Goal: Task Accomplishment & Management: Complete application form

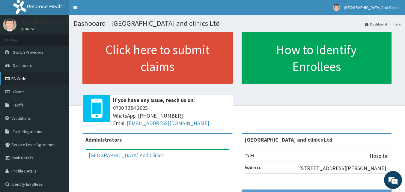
click at [21, 81] on link "PA Code" at bounding box center [34, 78] width 69 height 13
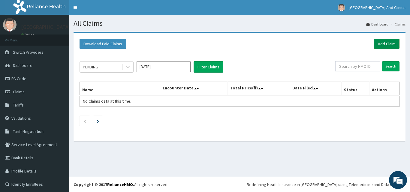
click at [376, 44] on link "Add Claim" at bounding box center [386, 44] width 25 height 10
click at [374, 43] on link "Add Claim" at bounding box center [386, 44] width 25 height 10
click at [380, 43] on link "Add Claim" at bounding box center [386, 44] width 25 height 10
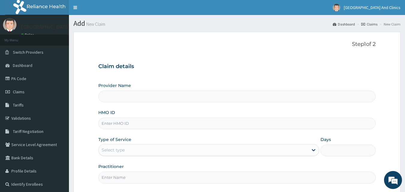
type input "[GEOGRAPHIC_DATA] and clinics Ltd"
click at [127, 124] on input "HMO ID" at bounding box center [237, 124] width 278 height 12
paste input "VND/10529/A"
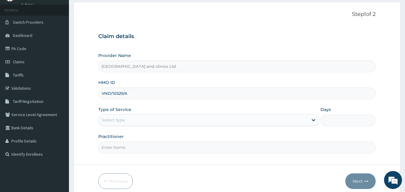
type input "VND/10529/A"
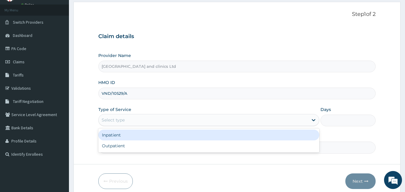
click at [122, 115] on div "Select type" at bounding box center [204, 120] width 210 height 10
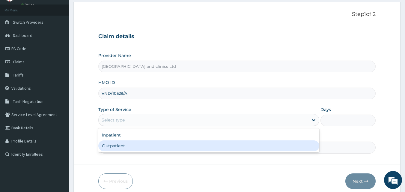
click at [120, 144] on div "Outpatient" at bounding box center [208, 145] width 221 height 11
type input "1"
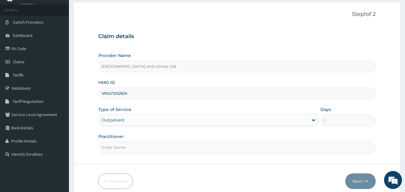
click at [156, 149] on input "Practitioner" at bounding box center [237, 148] width 278 height 12
type input "DR GODWIN"
click at [354, 181] on button "Next" at bounding box center [360, 181] width 30 height 16
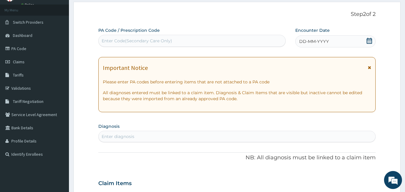
click at [159, 42] on div "Enter Code(Secondary Care Only)" at bounding box center [137, 41] width 70 height 6
paste input "PA/307990"
type input "PA/307990"
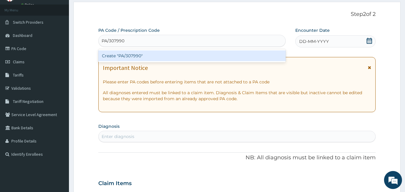
click at [127, 52] on div "Create "PA/307990"" at bounding box center [192, 55] width 188 height 11
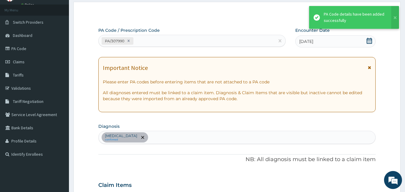
scroll to position [154, 0]
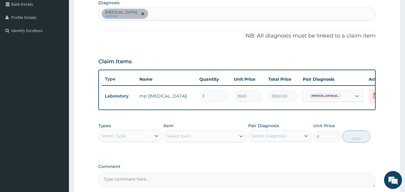
type input "0"
type input "0.00"
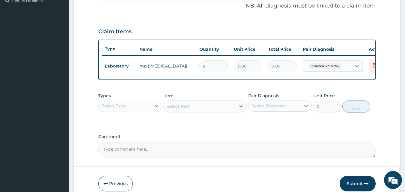
type input "1"
type input "3500.00"
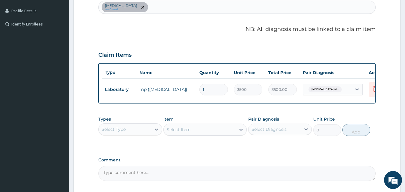
scroll to position [154, 0]
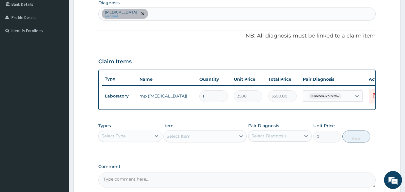
click at [140, 139] on div "Select Type" at bounding box center [125, 136] width 52 height 10
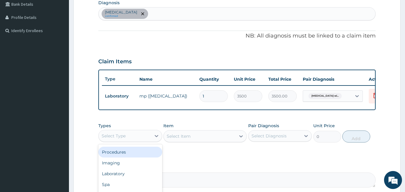
click at [136, 157] on div "Procedures" at bounding box center [130, 152] width 64 height 11
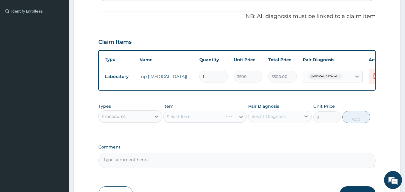
scroll to position [183, 0]
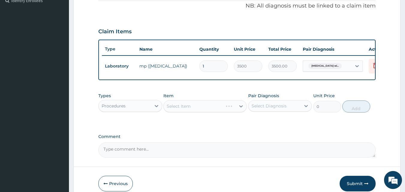
click at [183, 112] on div "Select Item" at bounding box center [204, 106] width 83 height 12
click at [183, 109] on div "Select Item" at bounding box center [179, 106] width 24 height 6
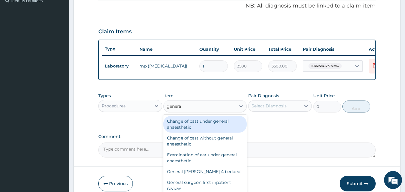
type input "general"
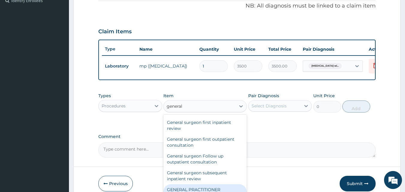
scroll to position [74, 0]
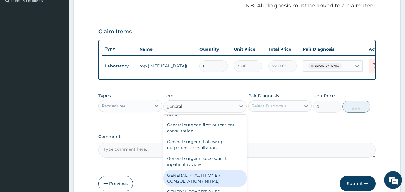
click at [198, 182] on div "GENERAL PRACTITIONER CONSULTATION (INITIAL)" at bounding box center [204, 178] width 83 height 17
type input "5000"
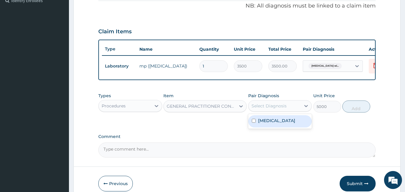
click at [278, 109] on div "Select Diagnosis" at bounding box center [269, 106] width 35 height 6
click at [253, 123] on input "checkbox" at bounding box center [254, 121] width 4 height 4
checkbox input "true"
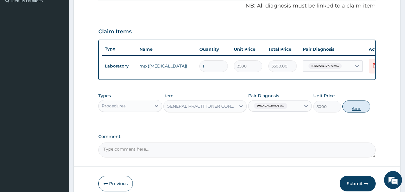
click at [356, 112] on button "Add" at bounding box center [356, 106] width 28 height 12
type input "0"
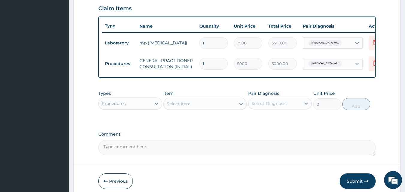
scroll to position [237, 0]
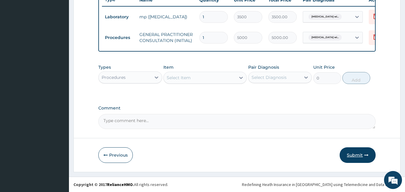
click at [353, 154] on button "Submit" at bounding box center [358, 155] width 36 height 16
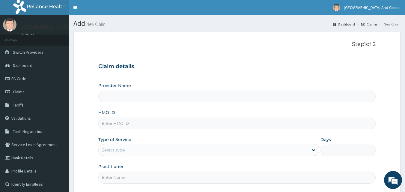
type input "[GEOGRAPHIC_DATA] and clinics Ltd"
click at [131, 121] on input "HMO ID" at bounding box center [237, 124] width 278 height 12
paste input "VND/10529/A"
type input "VND/10529/A"
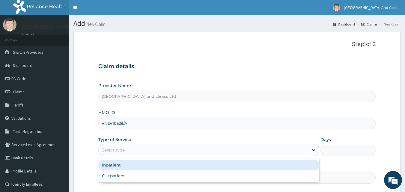
click at [123, 149] on div "Select type" at bounding box center [113, 150] width 23 height 6
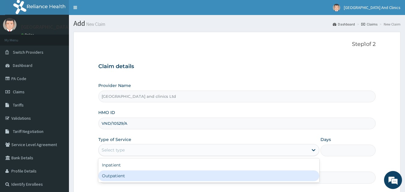
click at [119, 174] on div "Outpatient" at bounding box center [208, 175] width 221 height 11
type input "1"
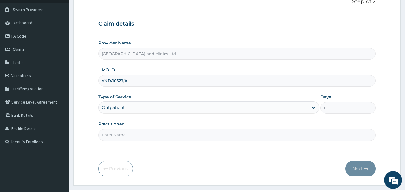
scroll to position [56, 0]
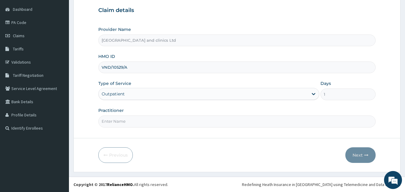
click at [120, 121] on input "Practitioner" at bounding box center [237, 121] width 278 height 12
type input "DR GODWIN"
click at [358, 154] on button "Next" at bounding box center [360, 155] width 30 height 16
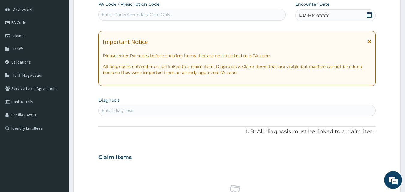
click at [156, 17] on div "Enter Code(Secondary Care Only)" at bounding box center [137, 15] width 70 height 6
paste input "PA/861630"
type input "PA/861630"
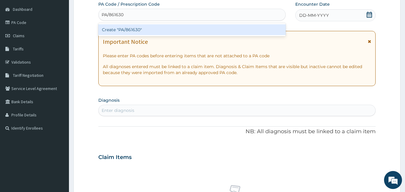
click at [147, 27] on div "Create "PA/861630"" at bounding box center [192, 29] width 188 height 11
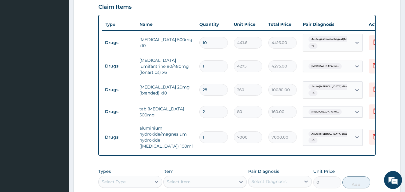
scroll to position [227, 0]
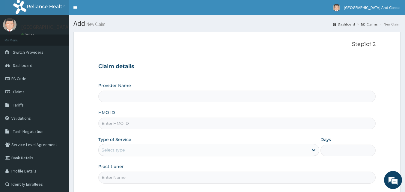
type input "[GEOGRAPHIC_DATA] and clinics Ltd"
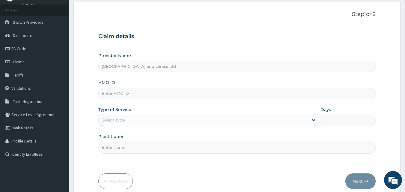
click at [130, 89] on input "HMO ID" at bounding box center [237, 94] width 278 height 12
paste input "VND/10529/A"
type input "VND/10529/A"
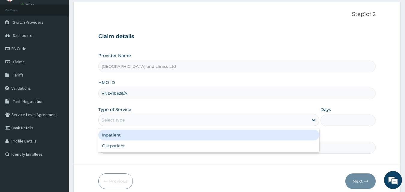
click at [123, 122] on div "Select type" at bounding box center [113, 120] width 23 height 6
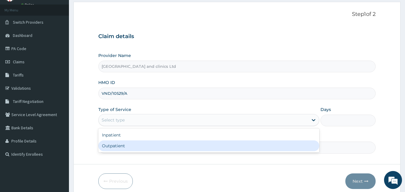
click at [125, 150] on div "Outpatient" at bounding box center [208, 145] width 221 height 11
type input "1"
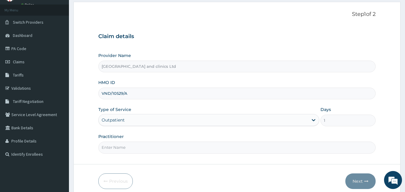
click at [125, 150] on input "Practitioner" at bounding box center [237, 148] width 278 height 12
type input "DR GODWIN"
click at [354, 180] on button "Next" at bounding box center [360, 181] width 30 height 16
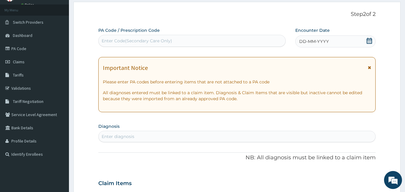
click at [136, 38] on div "Enter Code(Secondary Care Only)" at bounding box center [137, 41] width 70 height 6
paste input "PA/DBB91A"
type input "PA/DBB91A"
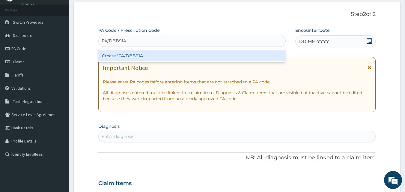
click at [137, 54] on div "Create "PA/DBB91A"" at bounding box center [192, 55] width 188 height 11
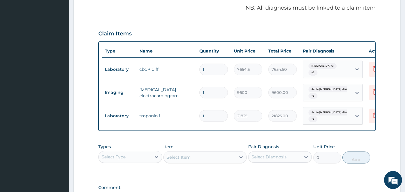
scroll to position [183, 0]
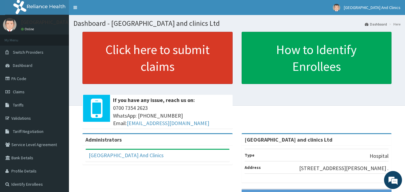
click at [148, 60] on link "Click here to submit claims" at bounding box center [157, 58] width 150 height 52
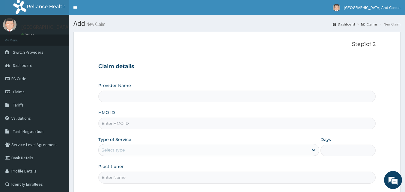
type input "[GEOGRAPHIC_DATA] and clinics Ltd"
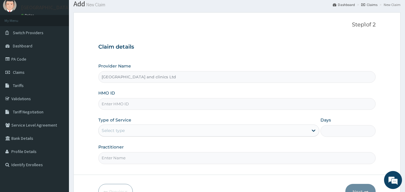
scroll to position [30, 0]
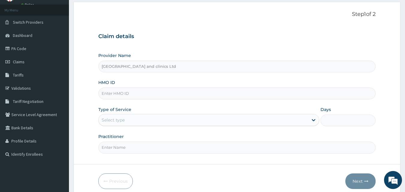
click at [118, 94] on input "HMO ID" at bounding box center [237, 94] width 278 height 12
paste input "OTV/10085/A"
type input "OTV/10085/A"
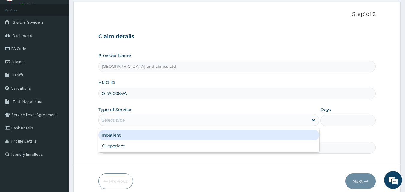
click at [116, 124] on div "Select type" at bounding box center [204, 120] width 210 height 10
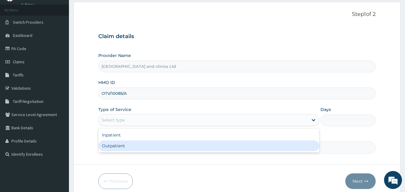
click at [119, 145] on div "Outpatient" at bounding box center [208, 145] width 221 height 11
type input "1"
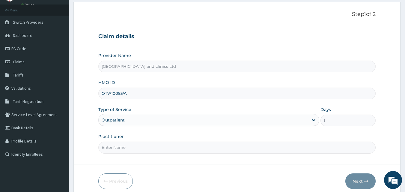
click at [119, 146] on input "Practitioner" at bounding box center [237, 148] width 278 height 12
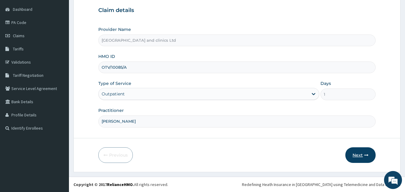
type input "[PERSON_NAME]"
click at [357, 157] on button "Next" at bounding box center [360, 155] width 30 height 16
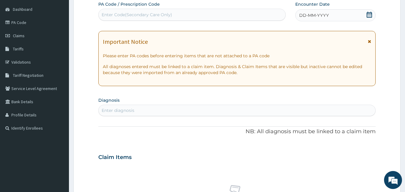
scroll to position [0, 0]
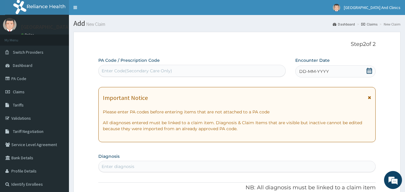
click at [126, 70] on div "Enter Code(Secondary Care Only)" at bounding box center [137, 71] width 70 height 6
paste input "PA/1DAF5C"
type input "PA/1DAF5C"
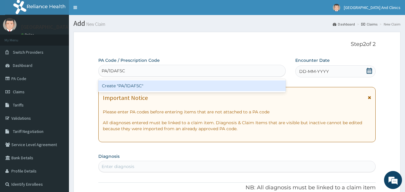
click at [147, 85] on div "Create "PA/1DAF5C"" at bounding box center [192, 85] width 188 height 11
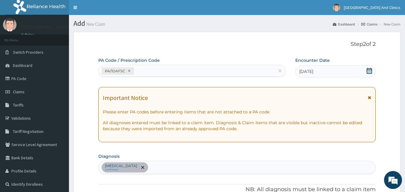
scroll to position [174, 0]
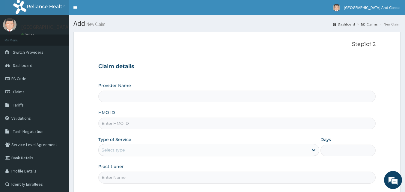
type input "[GEOGRAPHIC_DATA] and clinics Ltd"
click at [122, 127] on input "HMO ID" at bounding box center [237, 124] width 278 height 12
paste input "OTV/10085/A"
type input "OTV/10085/A"
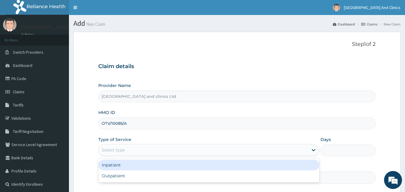
click at [118, 149] on div "Select type" at bounding box center [113, 150] width 23 height 6
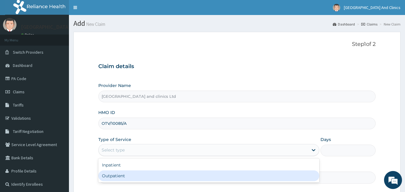
click at [118, 176] on div "Outpatient" at bounding box center [208, 175] width 221 height 11
type input "1"
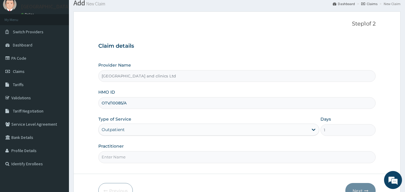
scroll to position [56, 0]
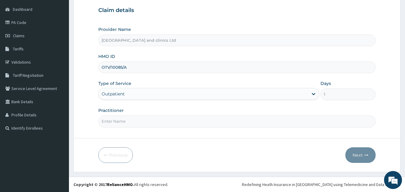
click at [117, 119] on input "Practitioner" at bounding box center [237, 121] width 278 height 12
type input "e"
type input "[PERSON_NAME]"
click at [353, 154] on button "Next" at bounding box center [360, 155] width 30 height 16
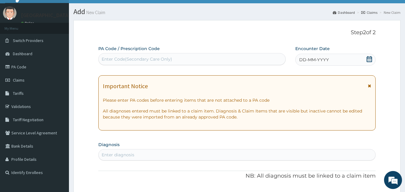
scroll to position [0, 0]
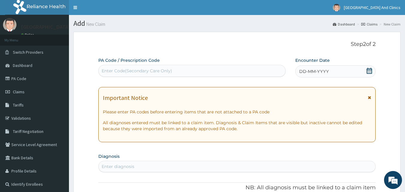
drag, startPoint x: 142, startPoint y: 74, endPoint x: 140, endPoint y: 70, distance: 4.6
click at [142, 74] on div "Enter Code(Secondary Care Only)" at bounding box center [192, 71] width 187 height 10
paste input "PA/68E9B0"
type input "PA/68E9B0"
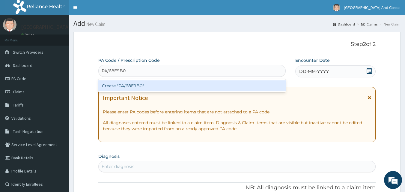
click at [139, 84] on div "Create "PA/68E9B0"" at bounding box center [192, 85] width 188 height 11
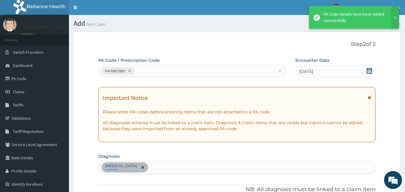
scroll to position [195, 0]
